Goal: Transaction & Acquisition: Purchase product/service

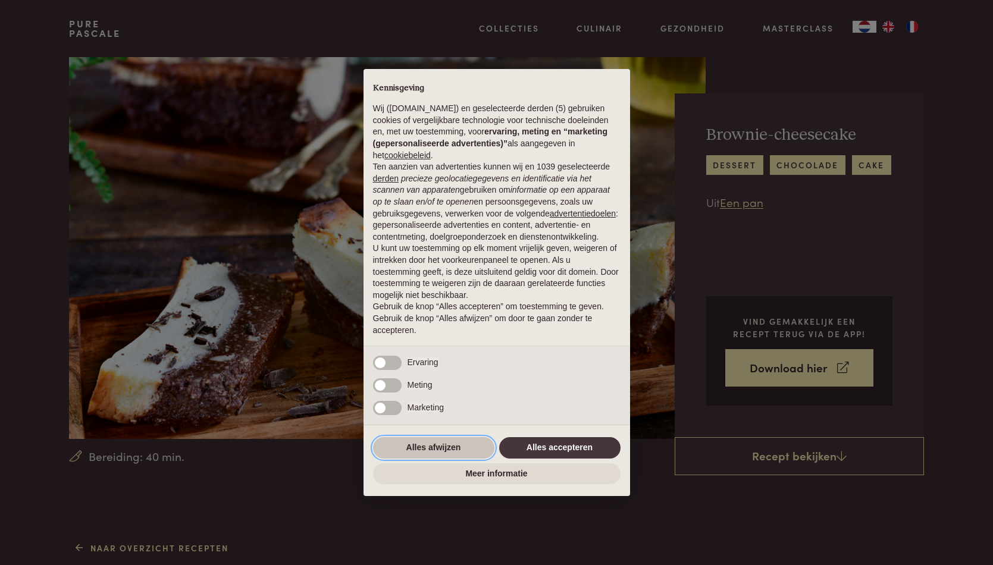
click at [469, 459] on button "Alles afwijzen" at bounding box center [433, 447] width 121 height 21
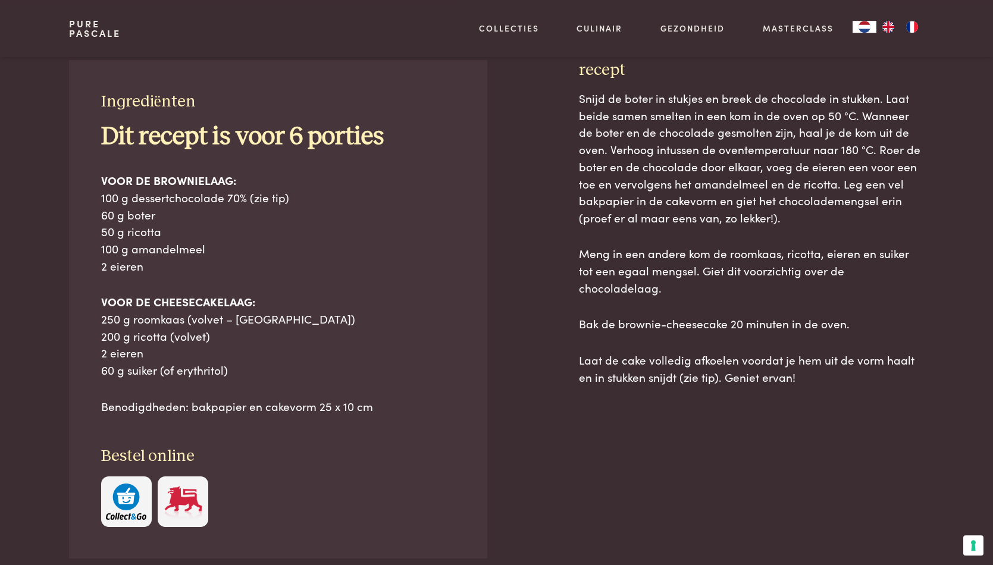
scroll to position [533, 0]
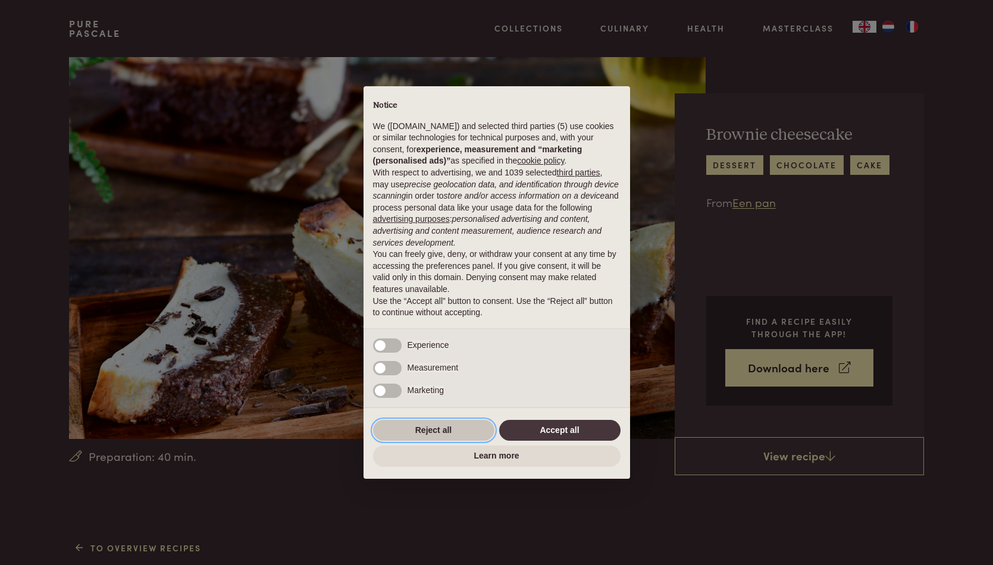
click at [439, 431] on button "Reject all" at bounding box center [433, 430] width 121 height 21
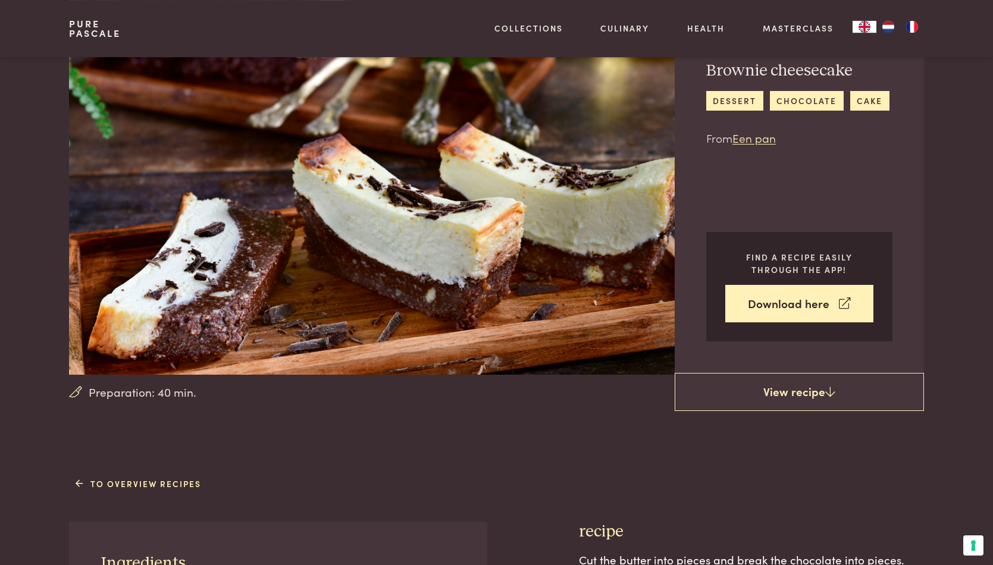
scroll to position [38, 0]
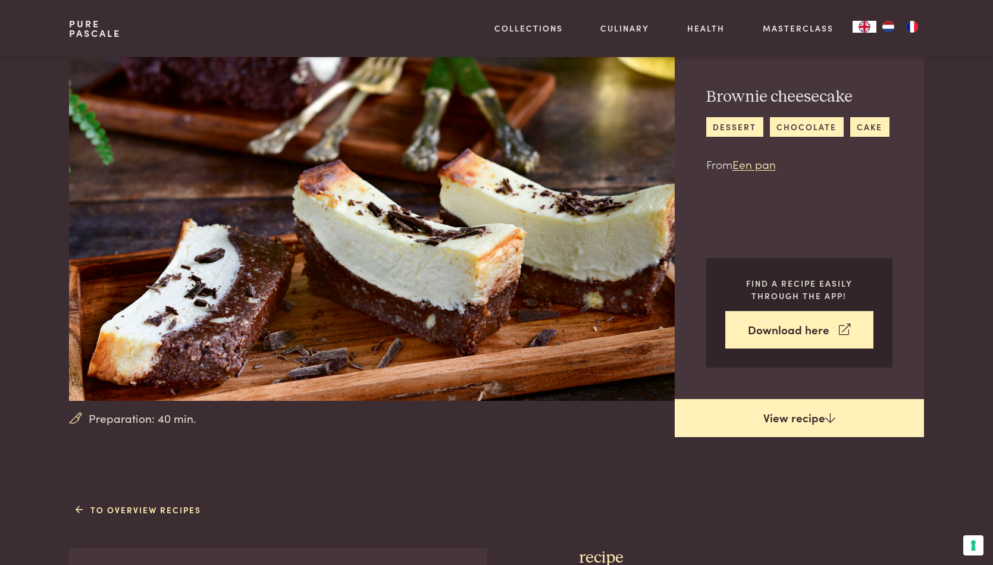
click at [797, 419] on link "View recipe" at bounding box center [798, 418] width 249 height 38
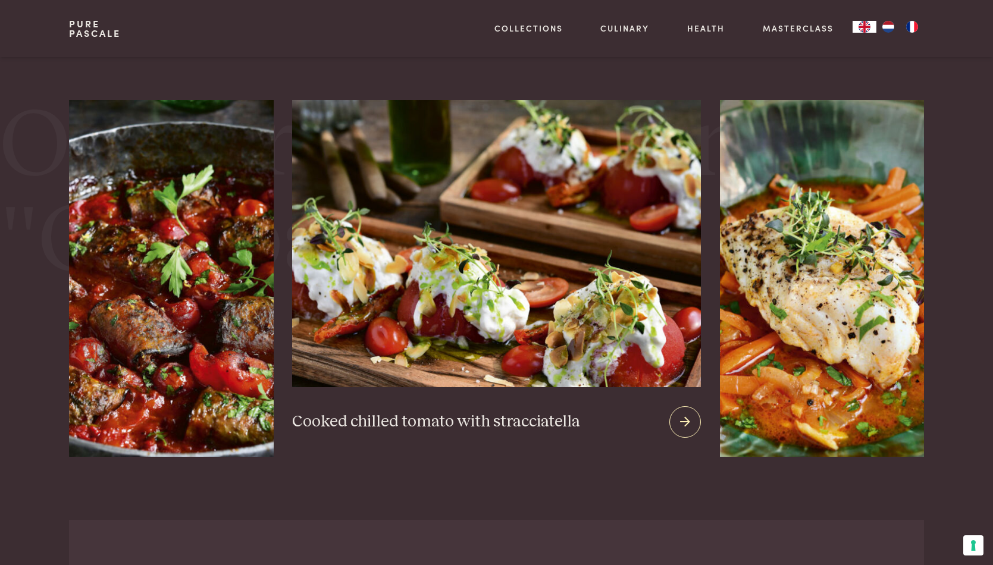
scroll to position [2022, 0]
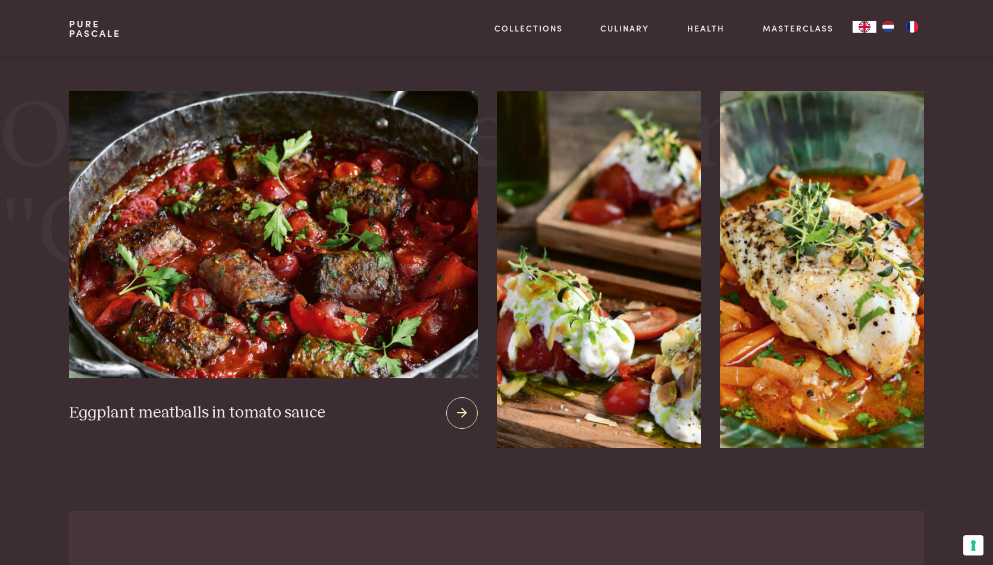
click at [237, 335] on img at bounding box center [273, 234] width 408 height 287
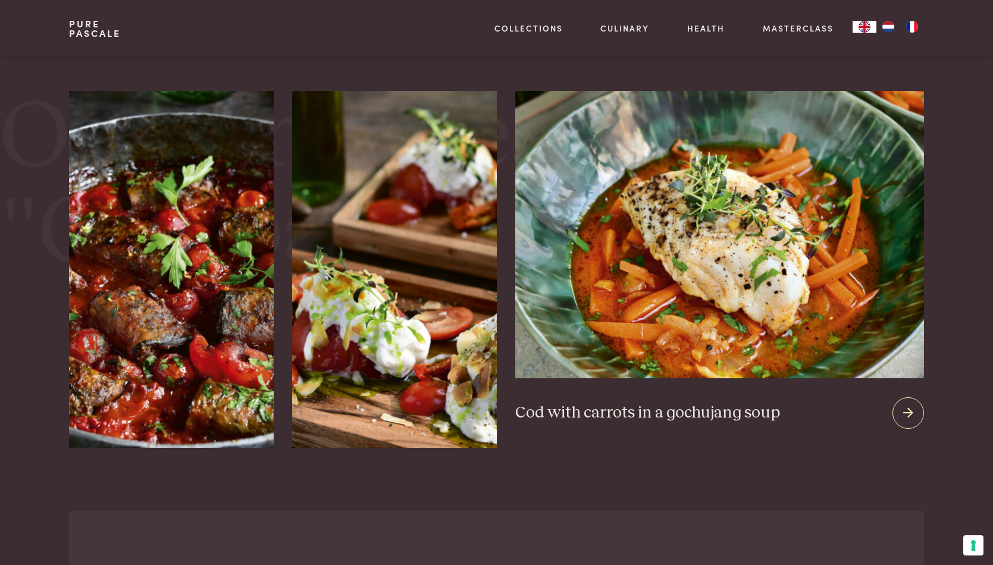
click at [718, 281] on img at bounding box center [719, 234] width 408 height 287
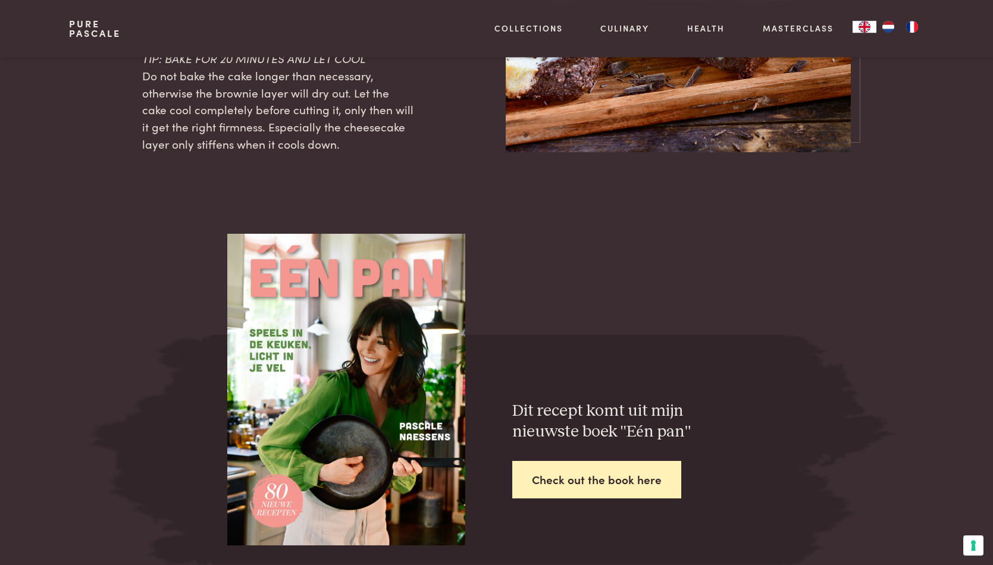
scroll to position [1635, 0]
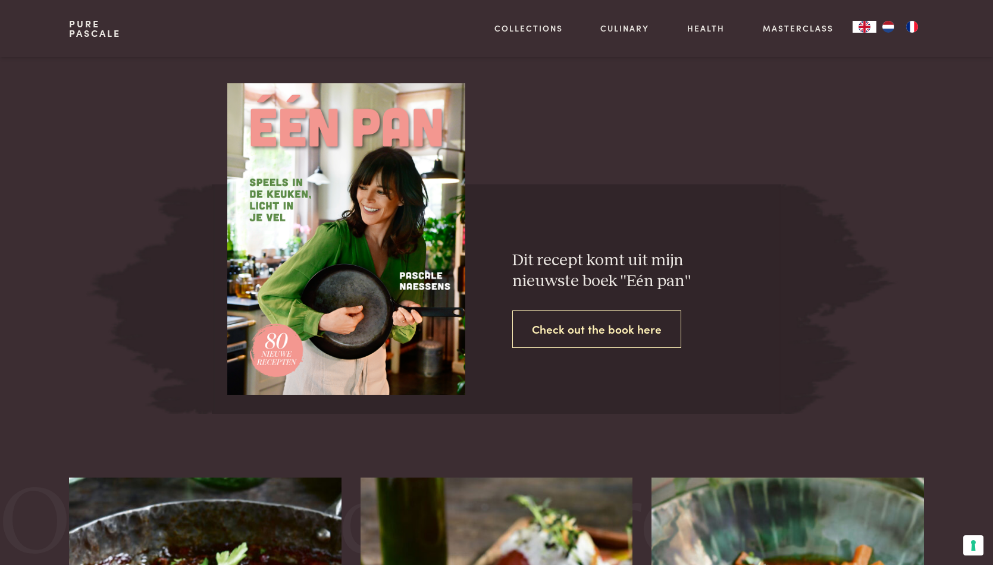
click at [594, 326] on link "Check out the book here" at bounding box center [596, 328] width 169 height 37
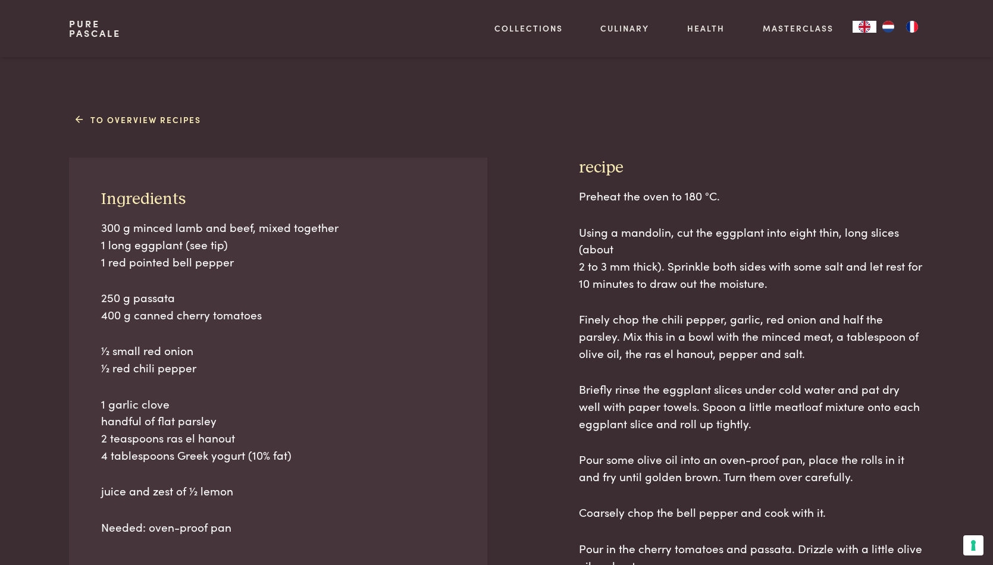
scroll to position [171, 0]
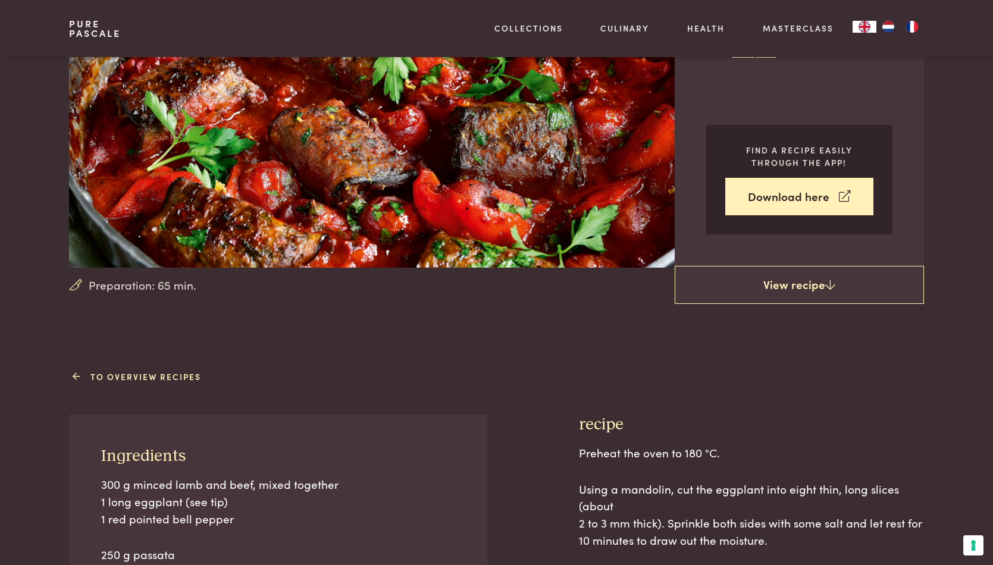
click at [136, 378] on link "To overview recipes" at bounding box center [138, 376] width 125 height 12
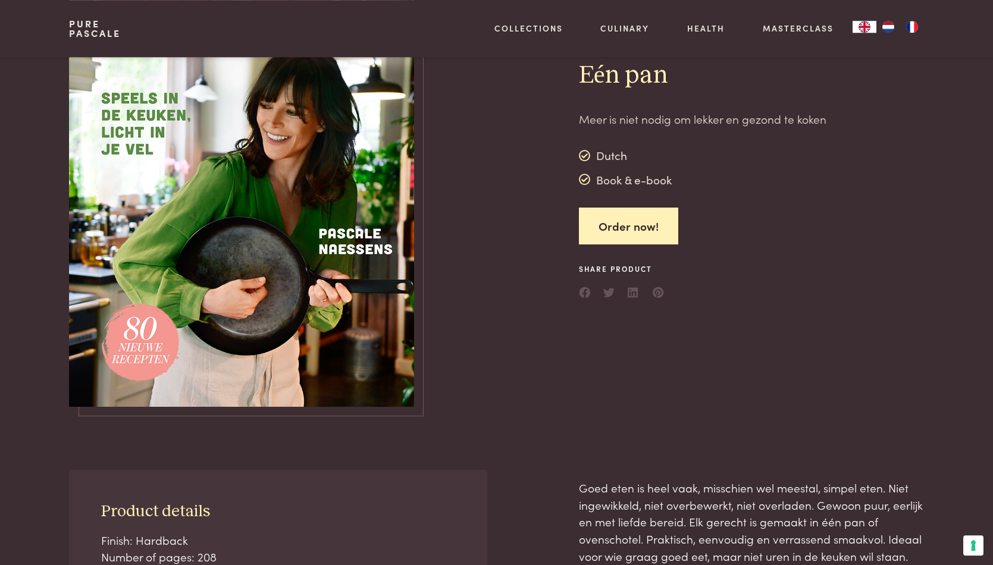
scroll to position [76, 0]
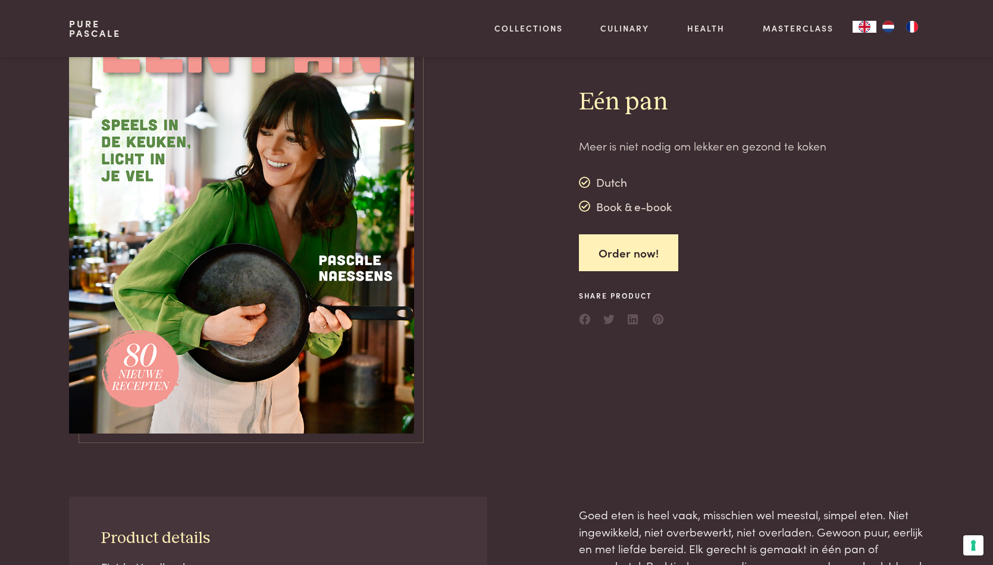
click at [369, 322] on img at bounding box center [241, 207] width 345 height 453
click at [300, 301] on img at bounding box center [241, 207] width 345 height 453
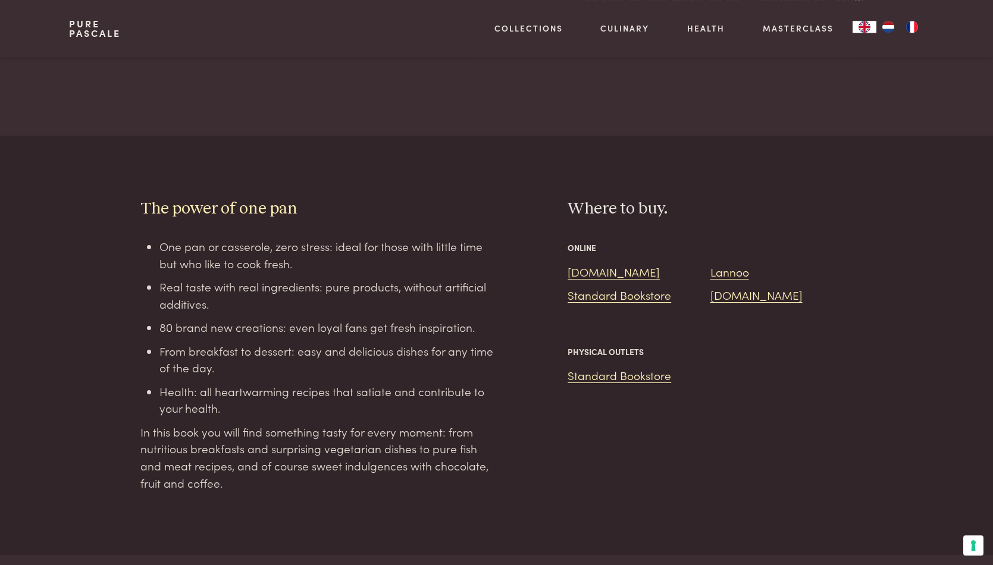
scroll to position [952, 0]
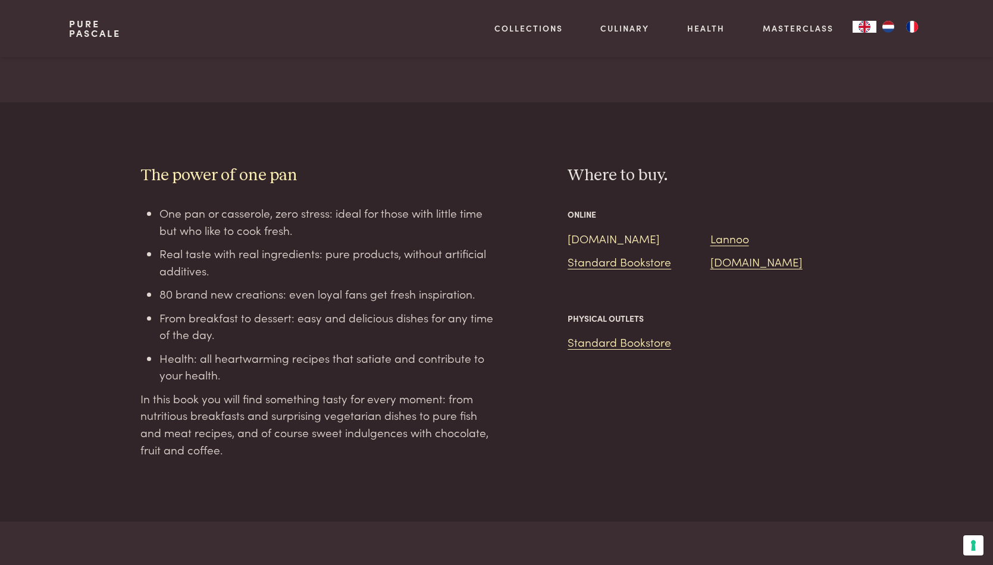
click at [591, 230] on link "[DOMAIN_NAME]" at bounding box center [613, 238] width 92 height 16
